Goal: Book appointment/travel/reservation

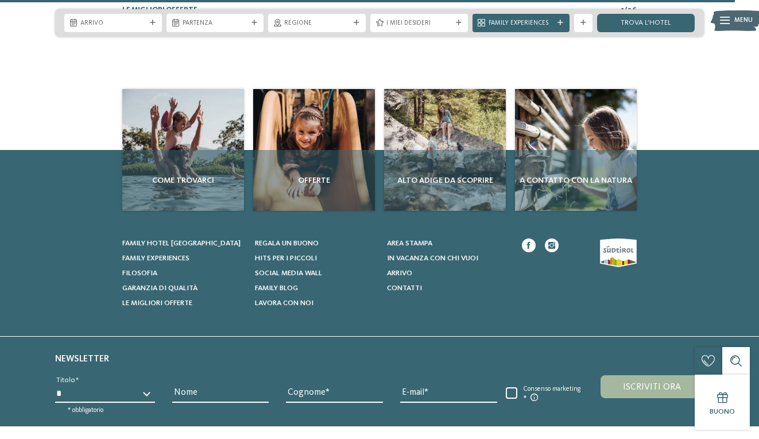
scroll to position [1952, 0]
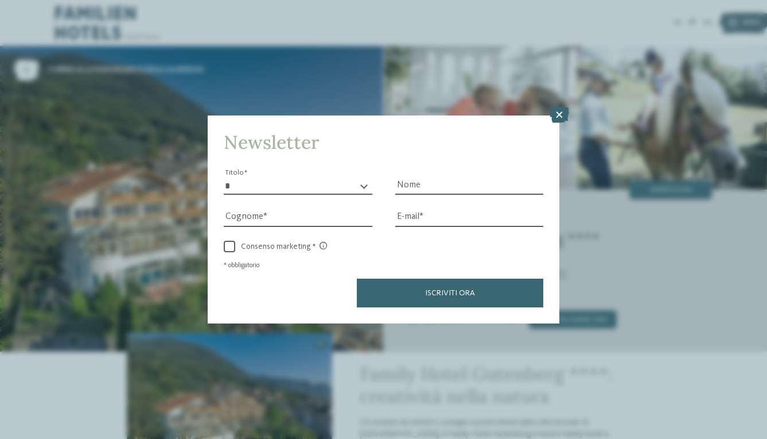
click at [563, 114] on icon at bounding box center [560, 115] width 20 height 16
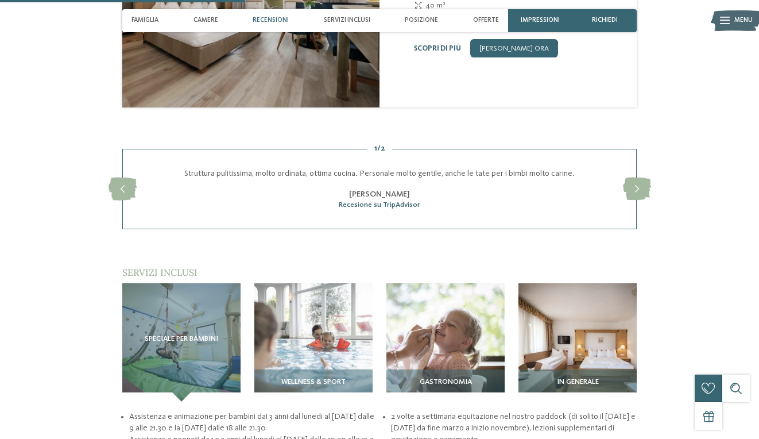
scroll to position [1091, 0]
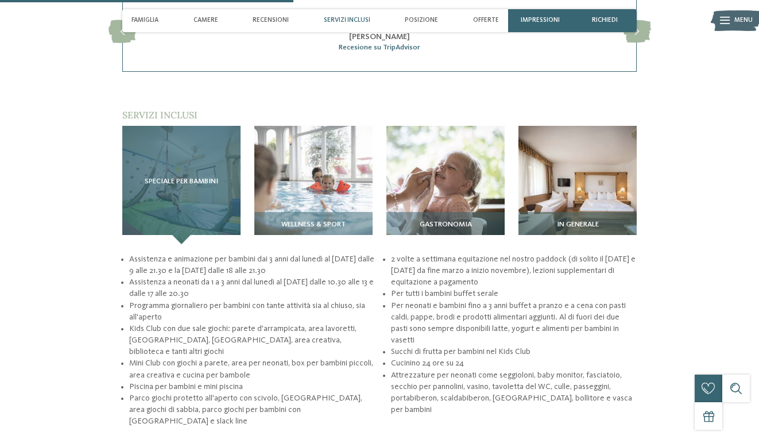
click at [182, 185] on span "Speciale per bambini" at bounding box center [181, 181] width 73 height 8
click at [183, 189] on div "Speciale per bambini" at bounding box center [181, 185] width 118 height 118
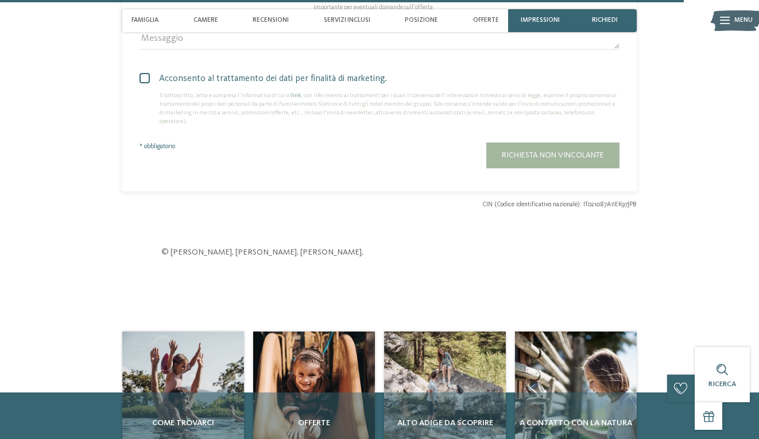
scroll to position [2755, 0]
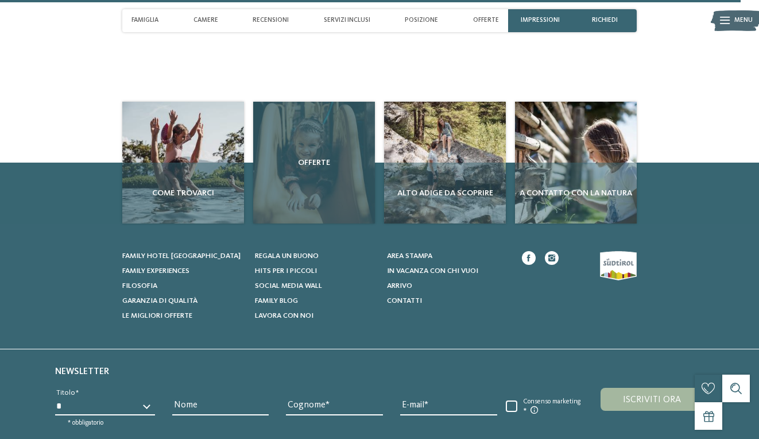
click at [304, 157] on div "Offerte" at bounding box center [314, 163] width 122 height 122
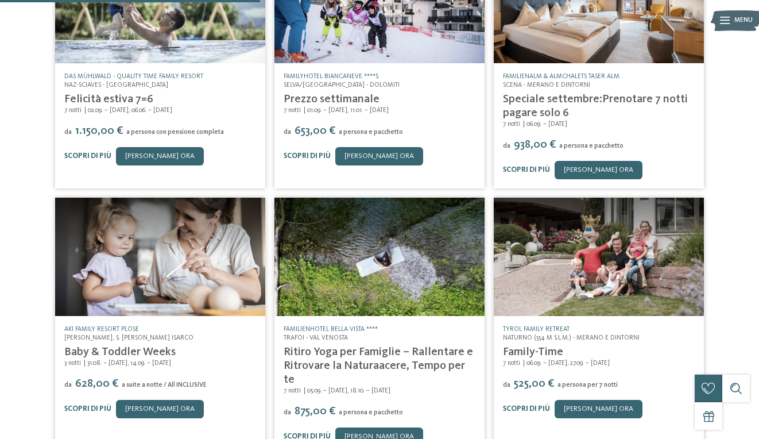
scroll to position [287, 0]
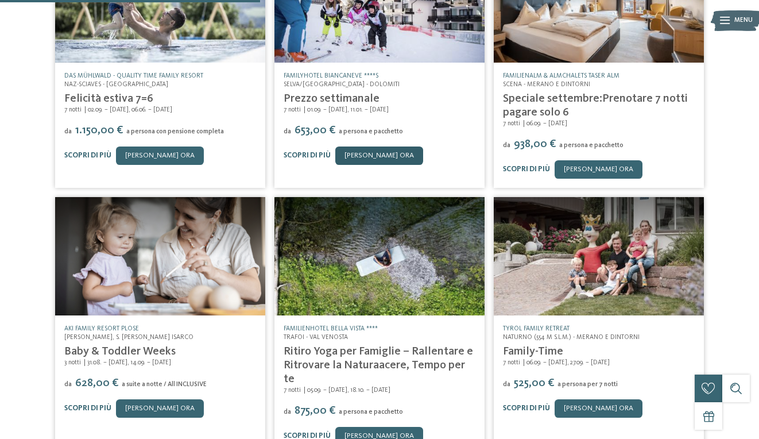
click at [350, 162] on link "[PERSON_NAME] ora" at bounding box center [379, 155] width 88 height 18
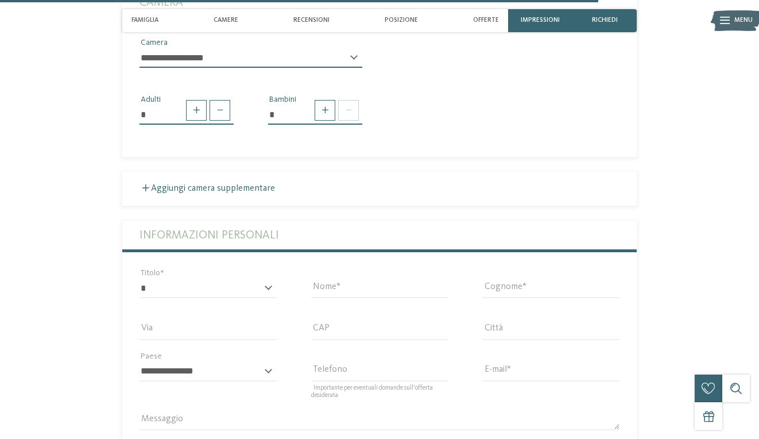
scroll to position [1992, 0]
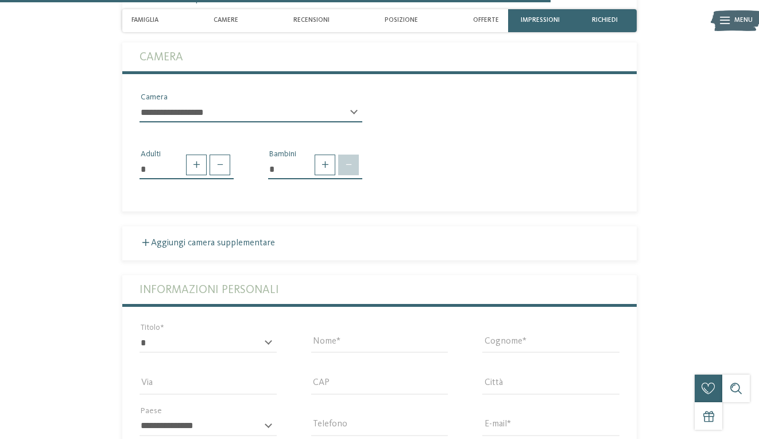
click at [332, 172] on span at bounding box center [325, 164] width 21 height 21
type input "*"
click select "* * * * * * * * * * * ** ** ** ** ** ** ** **"
select select "*"
click select "* * * * * * * * * * * ** ** ** ** ** ** ** **"
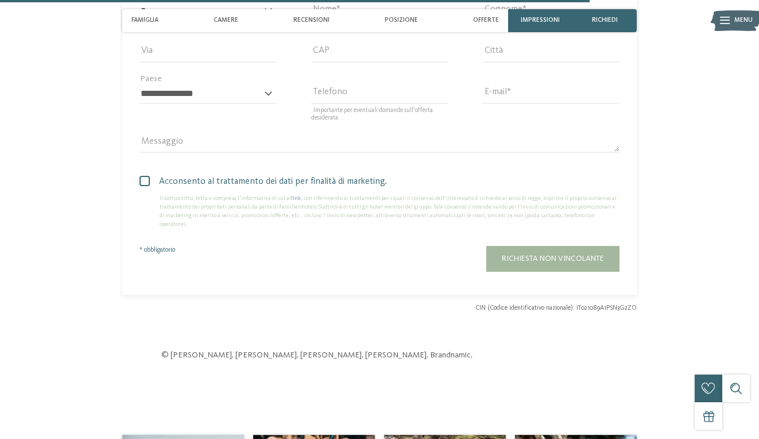
scroll to position [2566, 0]
